Goal: Task Accomplishment & Management: Manage account settings

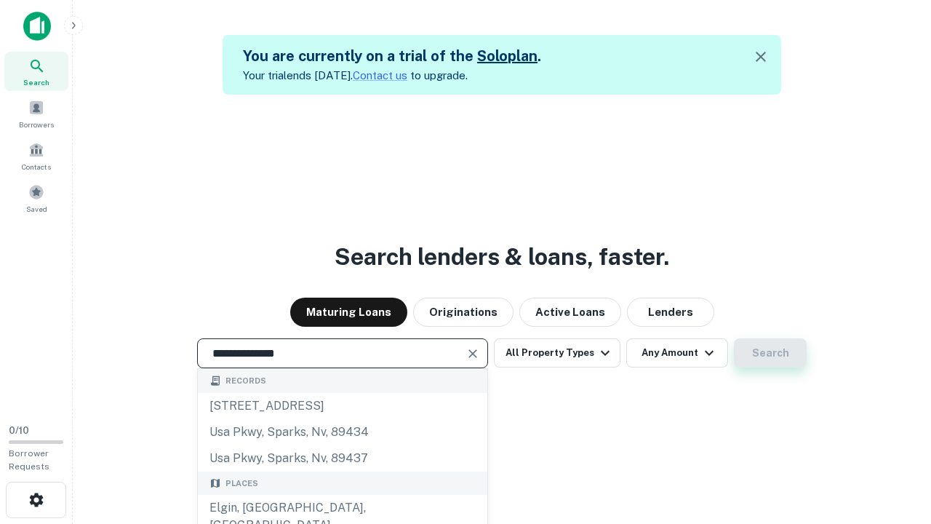
type input "**********"
click at [770, 353] on button "Search" at bounding box center [770, 352] width 73 height 29
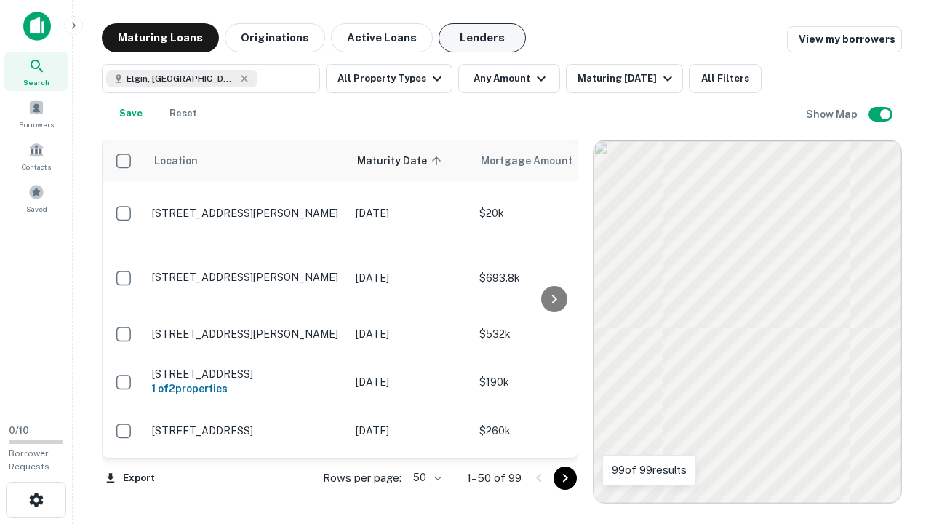
click at [482, 38] on button "Lenders" at bounding box center [481, 37] width 87 height 29
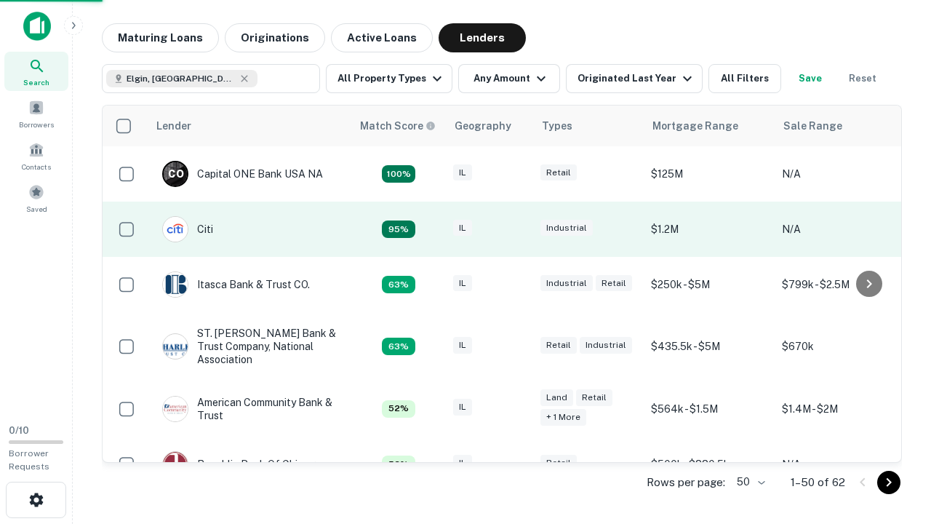
click at [516, 229] on div "IL" at bounding box center [489, 230] width 73 height 20
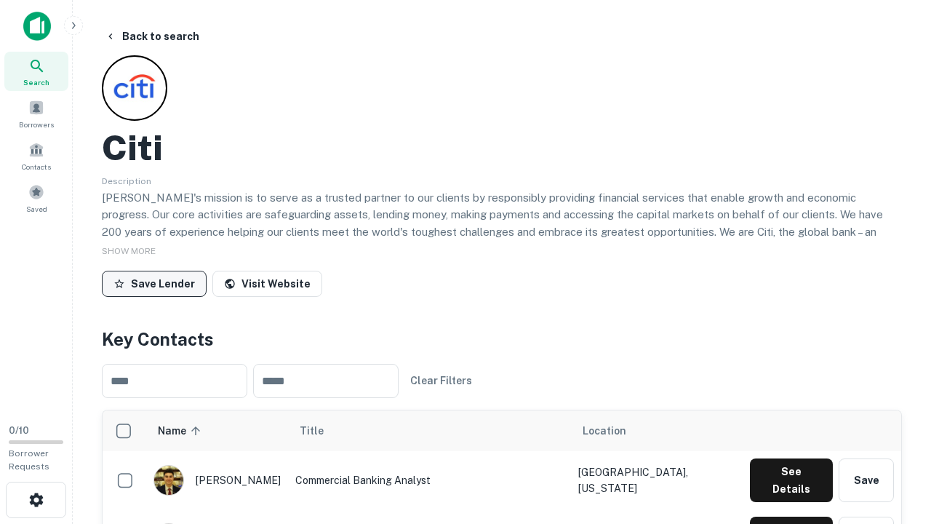
click at [154, 283] on button "Save Lender" at bounding box center [154, 283] width 105 height 26
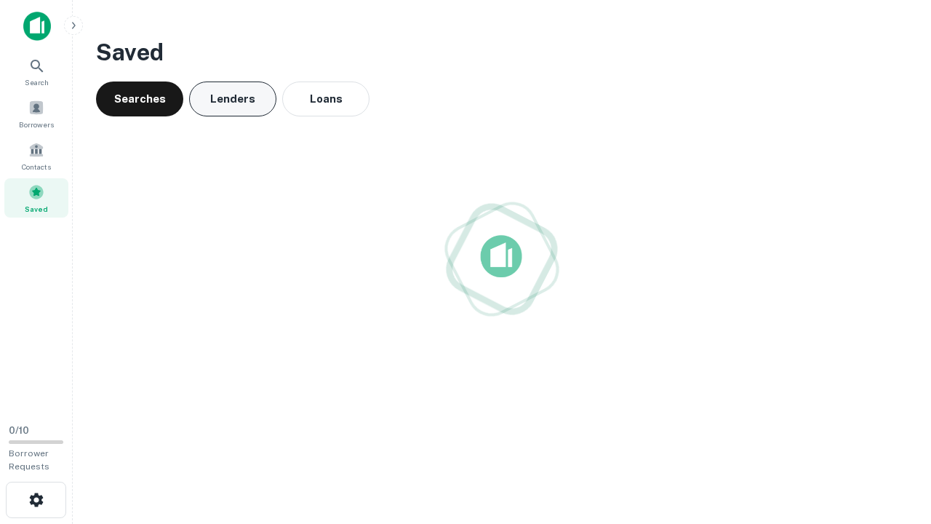
click at [233, 99] on button "Lenders" at bounding box center [232, 98] width 87 height 35
